Goal: Information Seeking & Learning: Learn about a topic

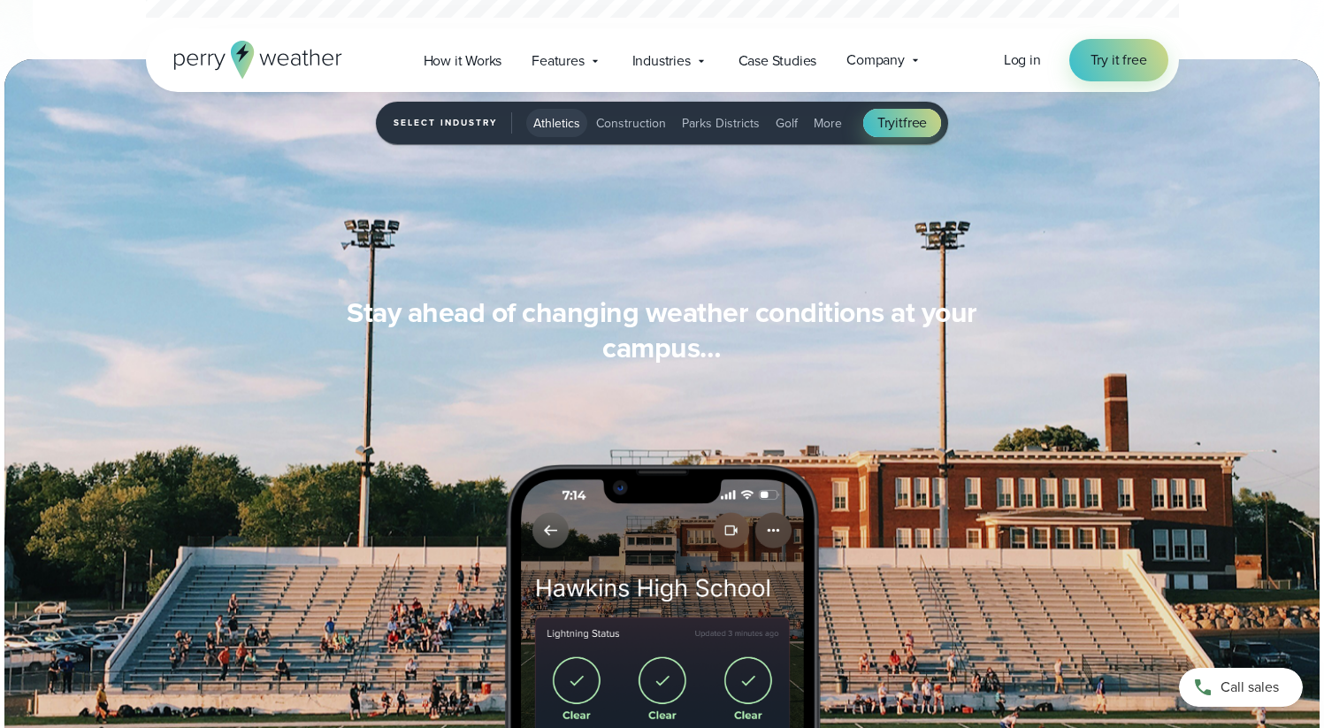
scroll to position [1445, 0]
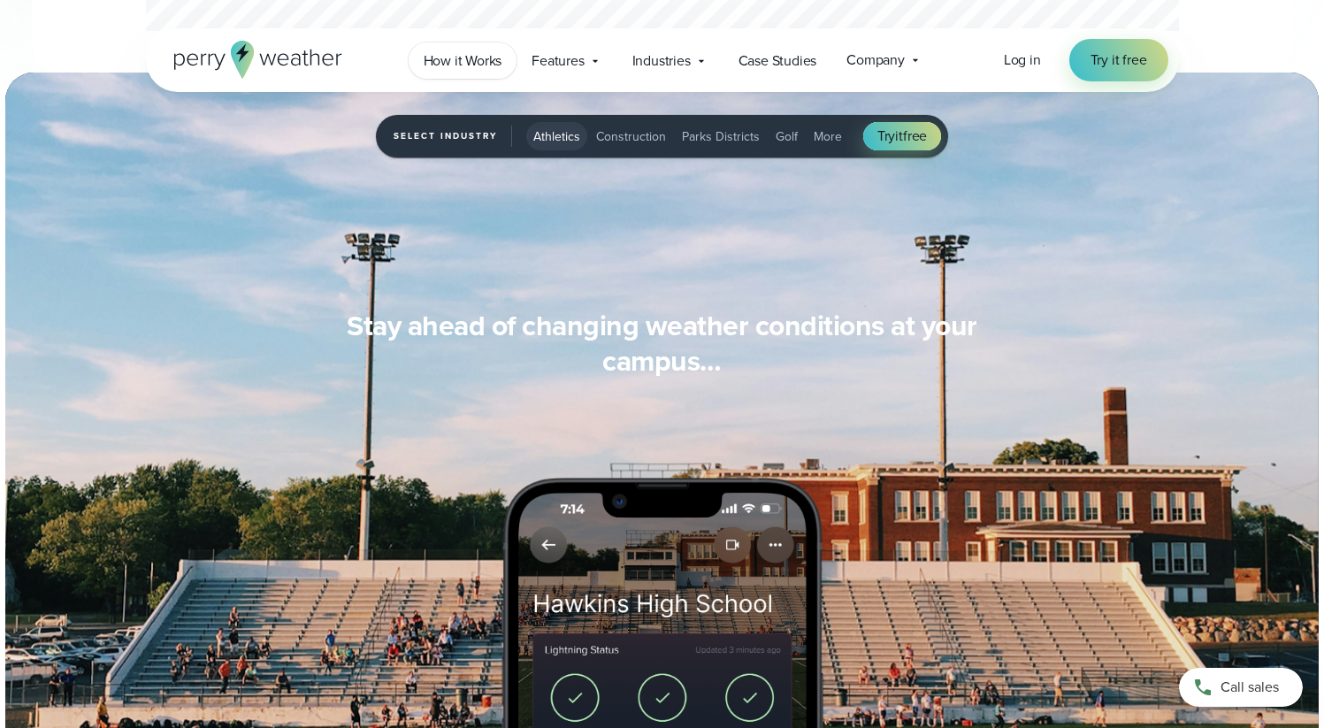
click at [476, 59] on span "How it Works" at bounding box center [463, 60] width 79 height 21
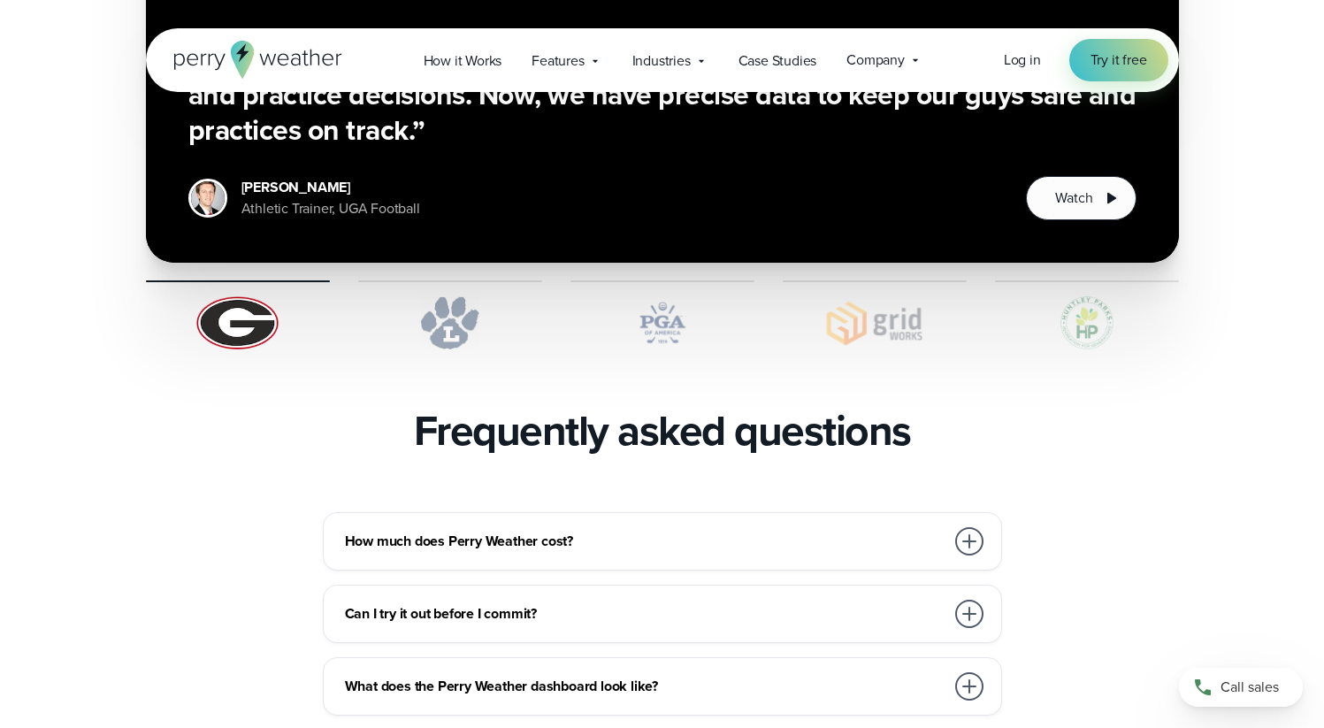
scroll to position [3555, 0]
click at [245, 296] on img at bounding box center [238, 322] width 184 height 53
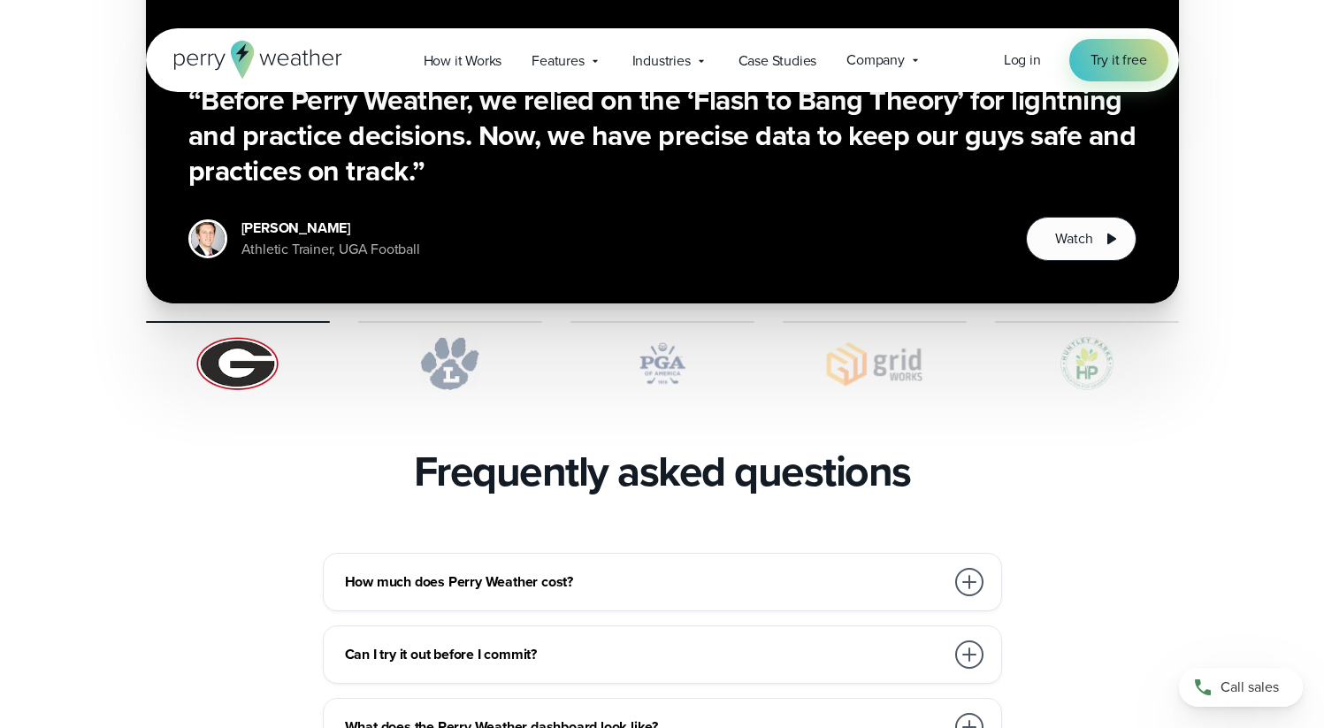
scroll to position [3512, 0]
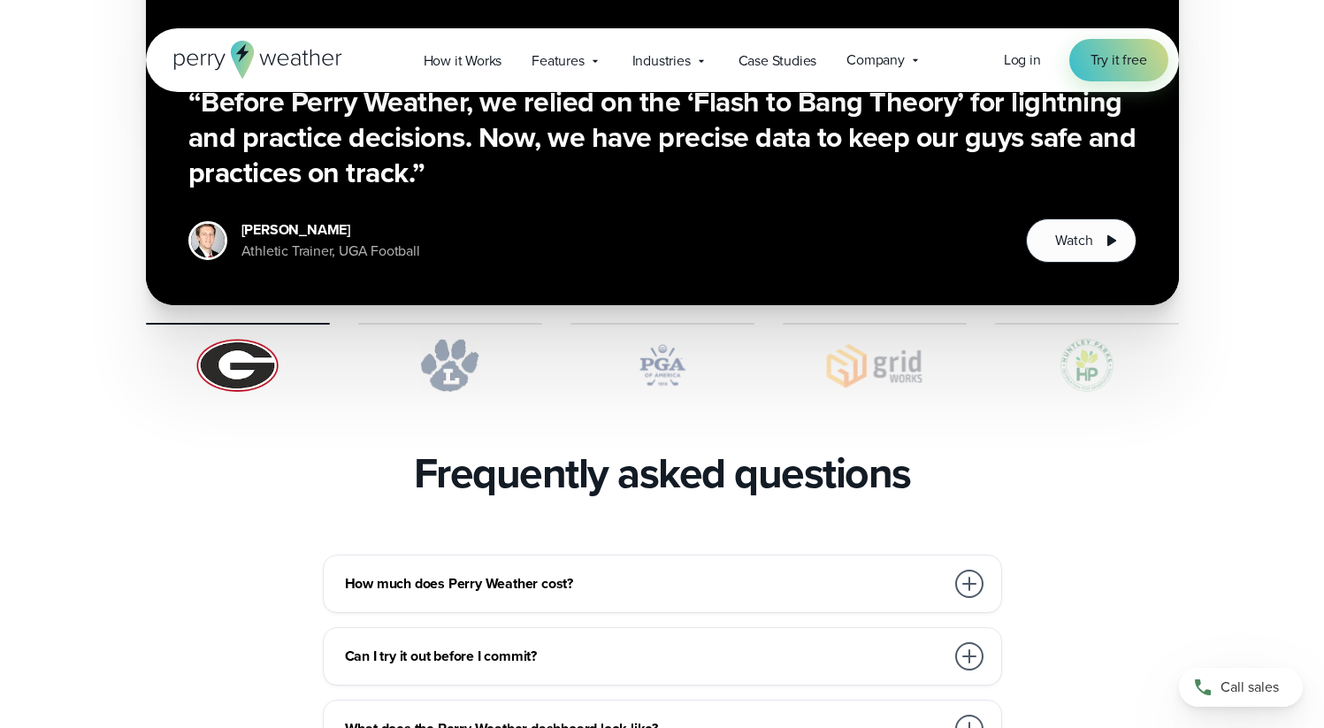
click at [440, 339] on img at bounding box center [450, 365] width 184 height 53
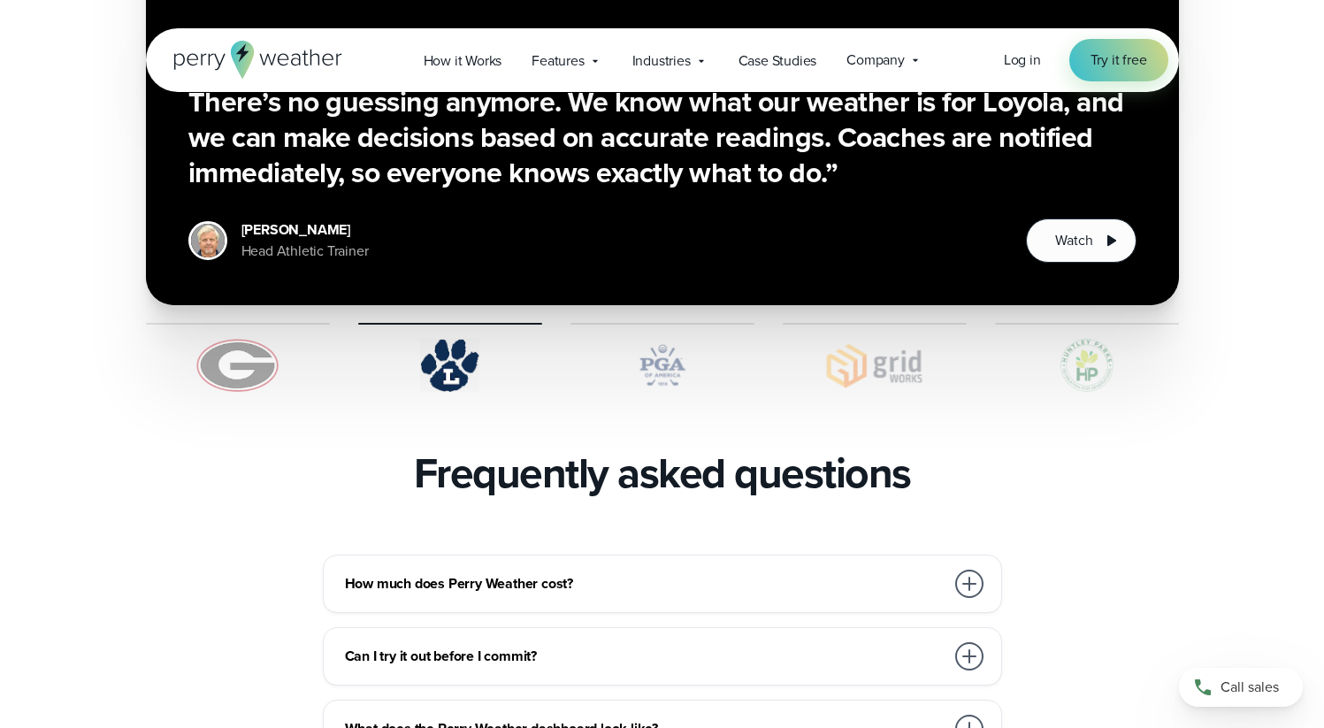
click at [239, 339] on img at bounding box center [238, 365] width 184 height 53
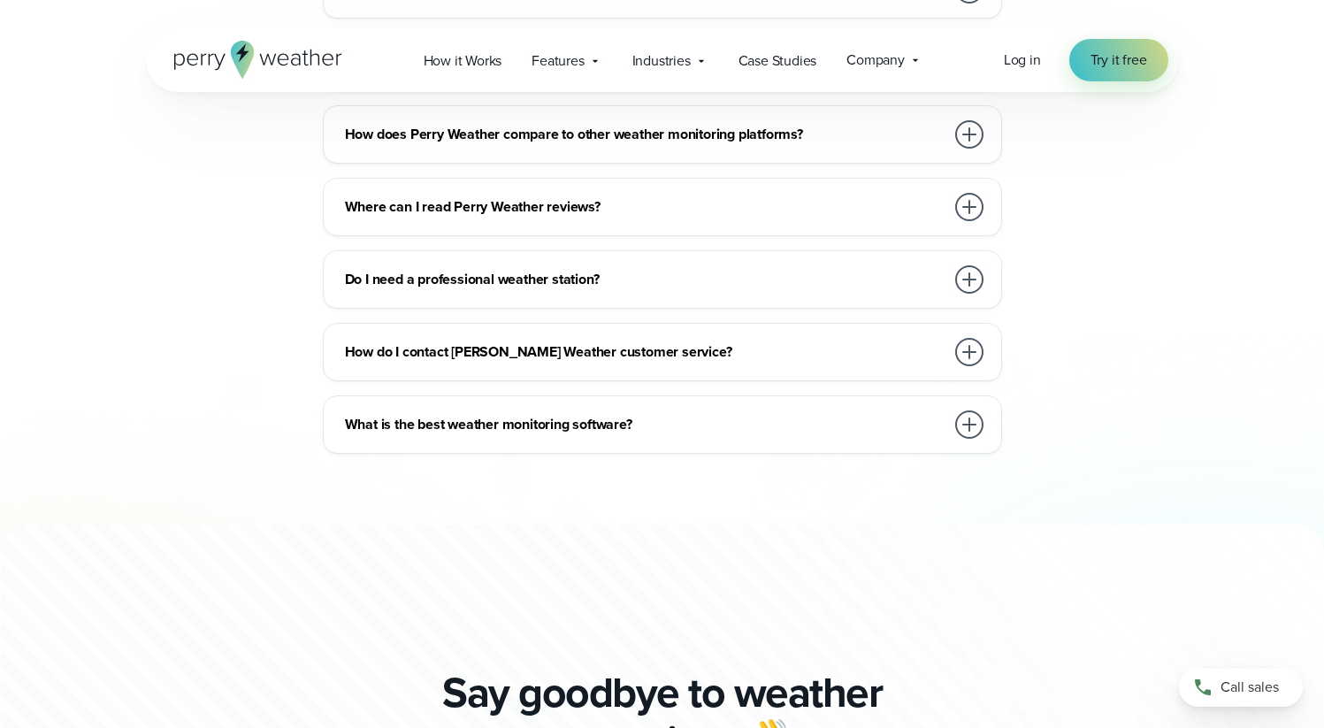
scroll to position [4272, 0]
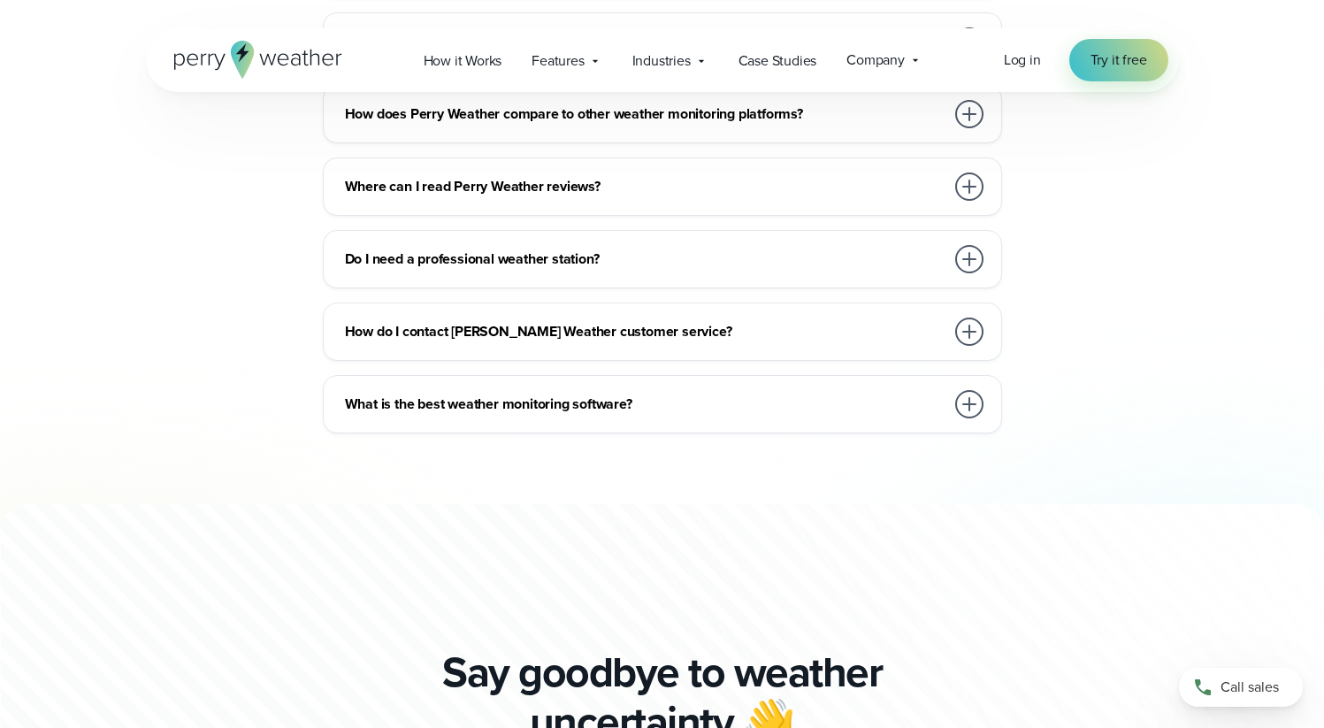
click at [529, 394] on h3 "What is the best weather monitoring software?" at bounding box center [645, 404] width 600 height 21
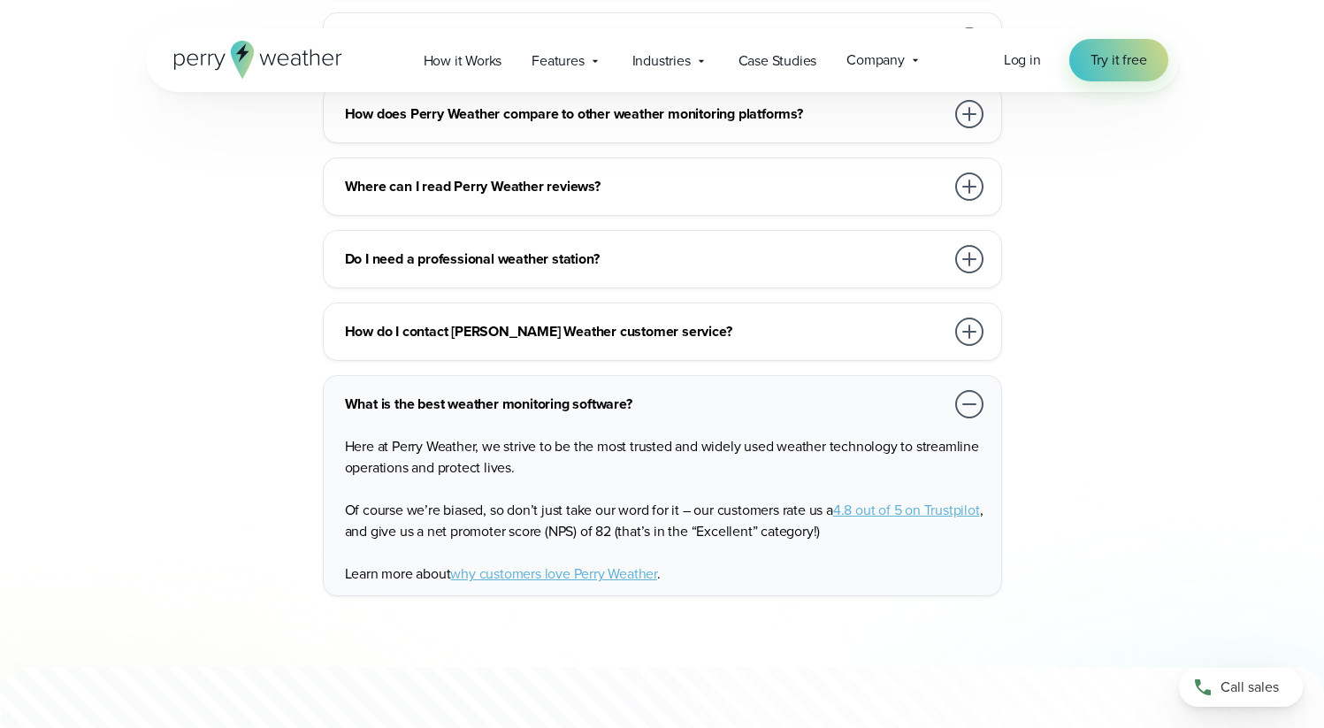
click at [409, 394] on h3 "What is the best weather monitoring software?" at bounding box center [645, 404] width 600 height 21
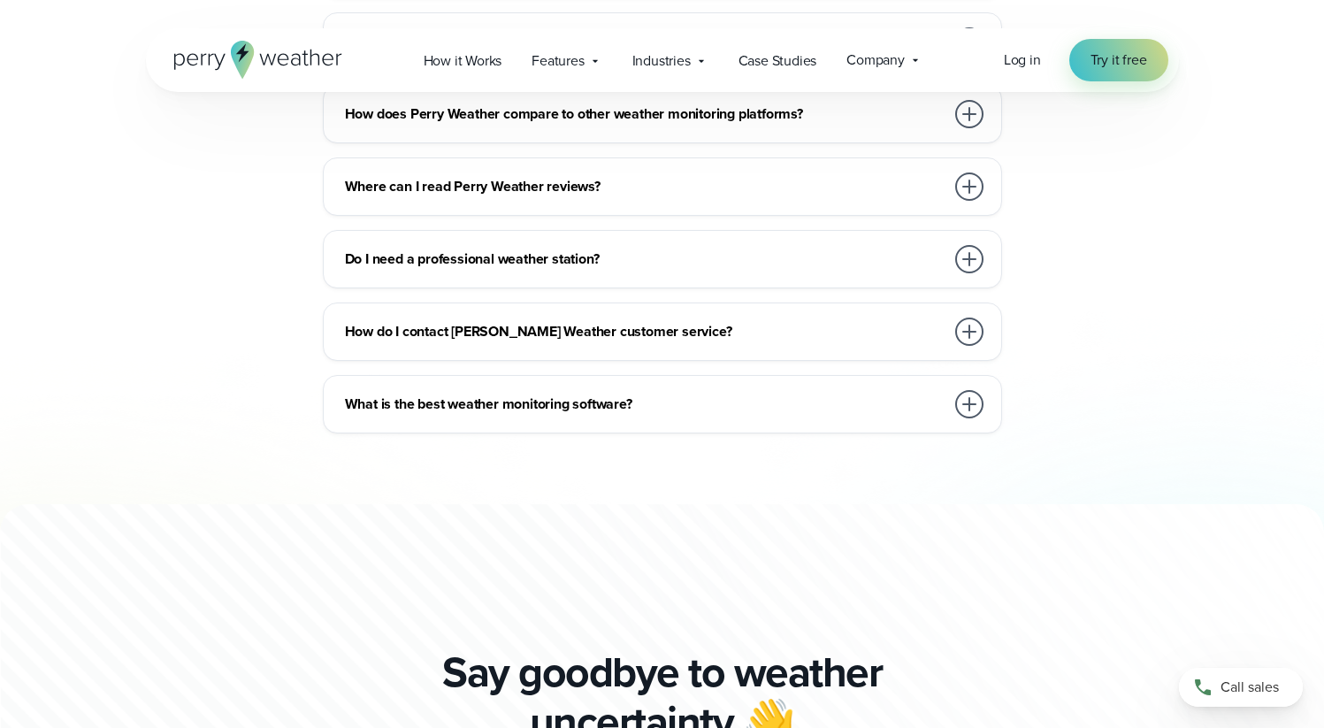
click at [441, 321] on h3 "How do I contact Perry Weather customer service?" at bounding box center [645, 331] width 600 height 21
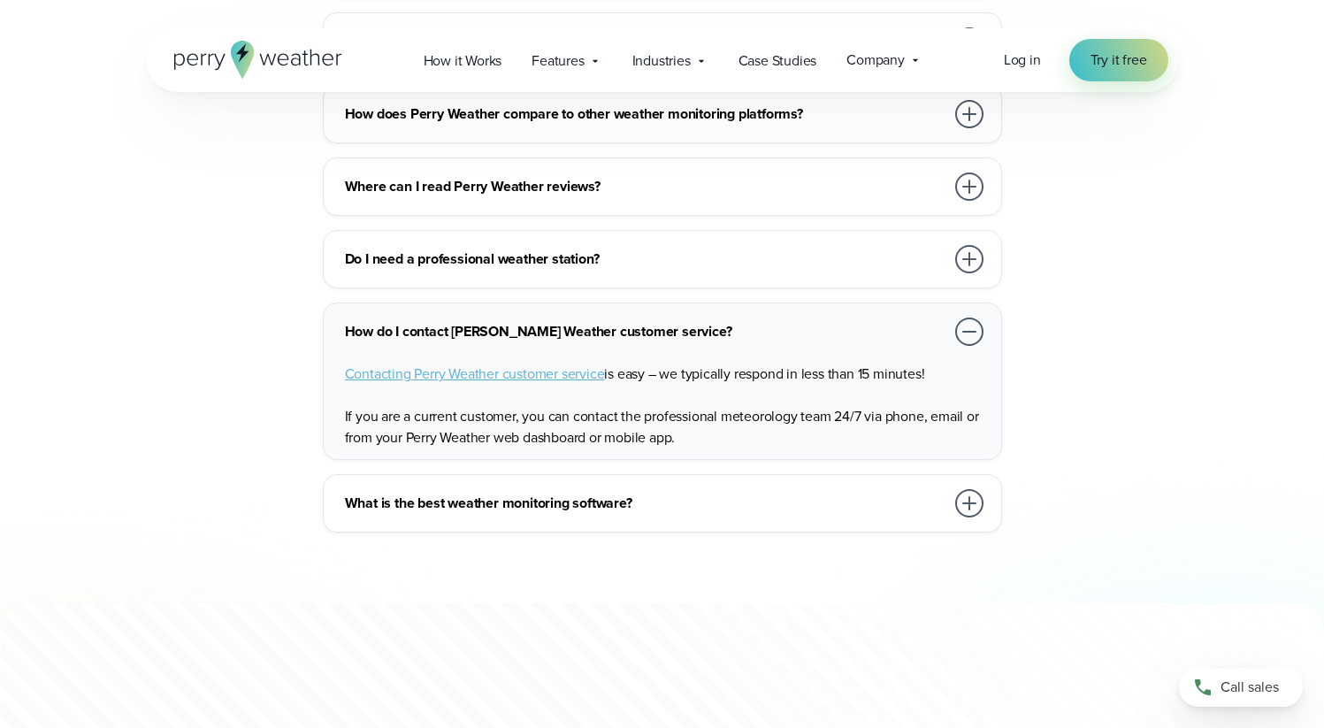
click at [438, 321] on h3 "How do I contact Perry Weather customer service?" at bounding box center [645, 331] width 600 height 21
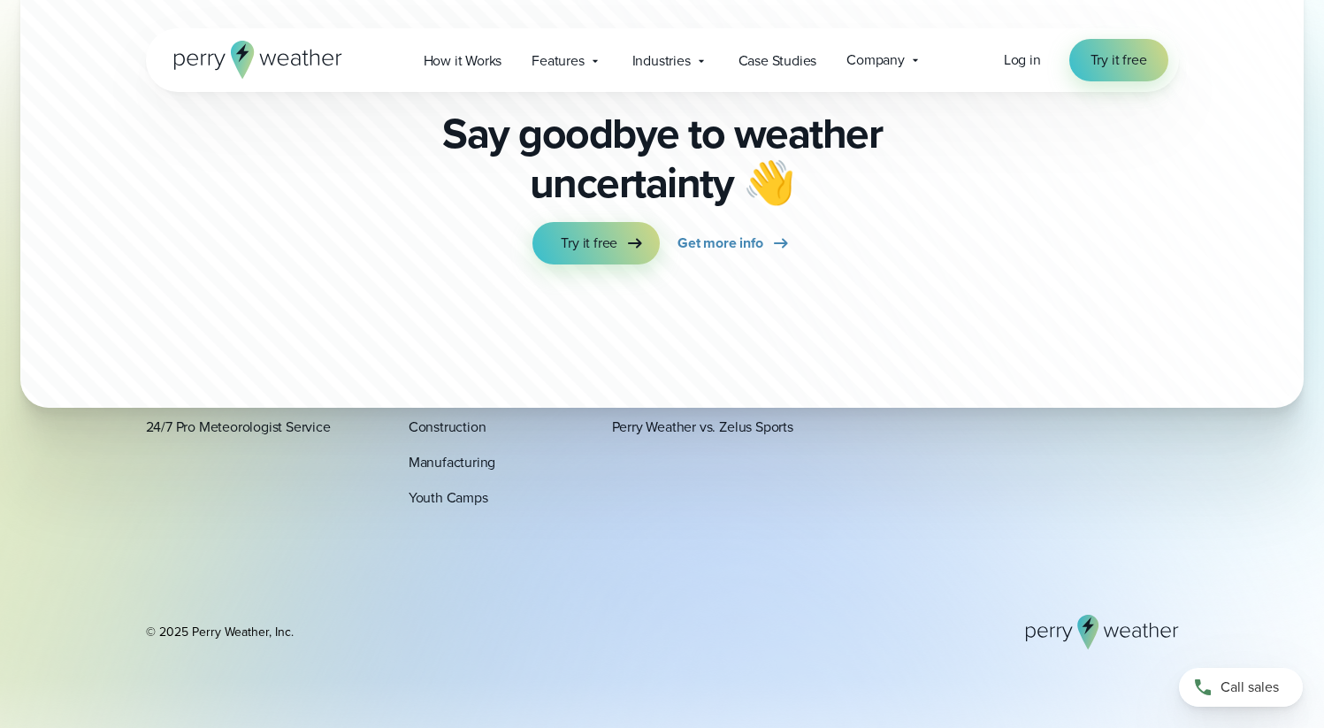
scroll to position [4512, 0]
